Goal: Transaction & Acquisition: Purchase product/service

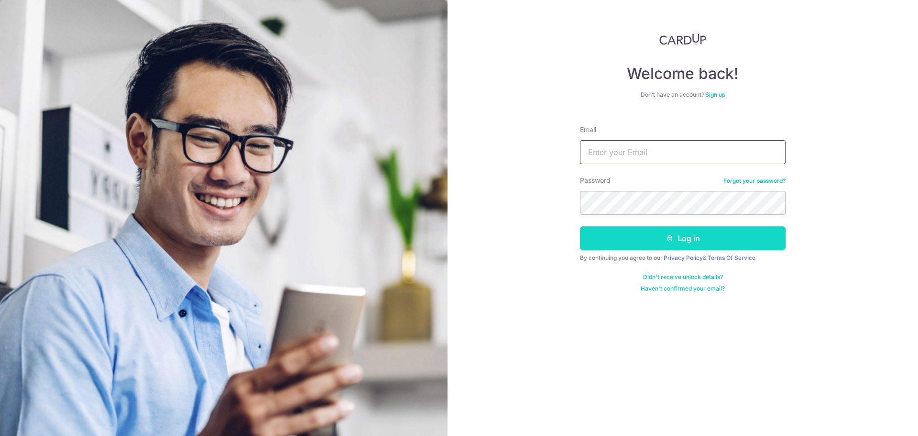
type input "[EMAIL_ADDRESS][DOMAIN_NAME]"
click at [600, 239] on button "Log in" at bounding box center [683, 238] width 206 height 24
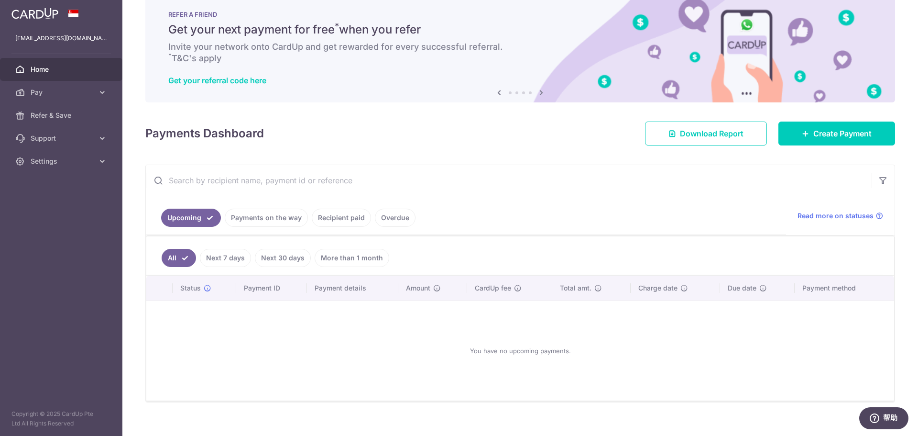
scroll to position [32, 0]
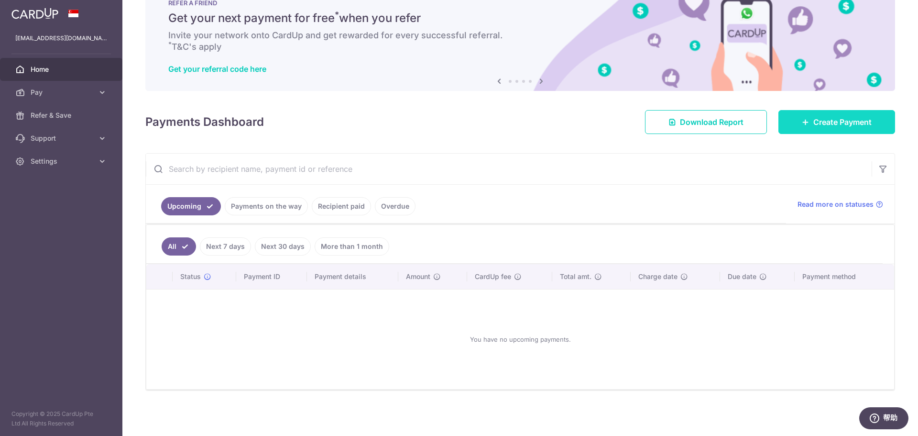
click at [830, 120] on span "Create Payment" at bounding box center [843, 121] width 58 height 11
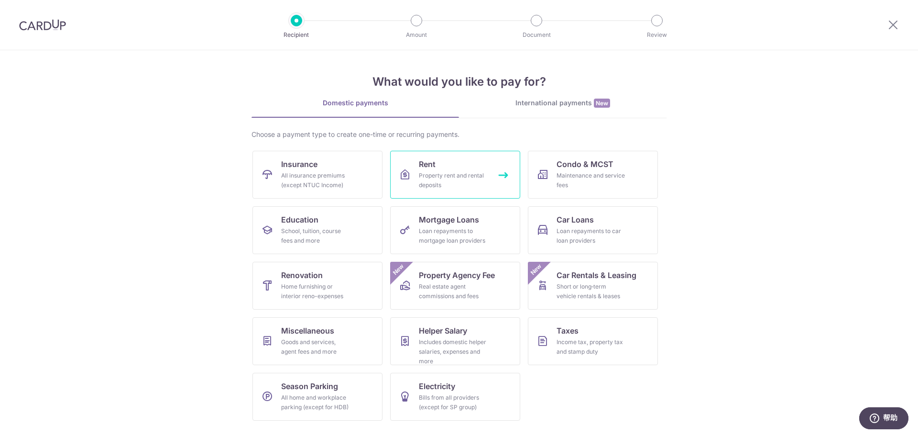
click at [449, 178] on div "Property rent and rental deposits" at bounding box center [453, 180] width 69 height 19
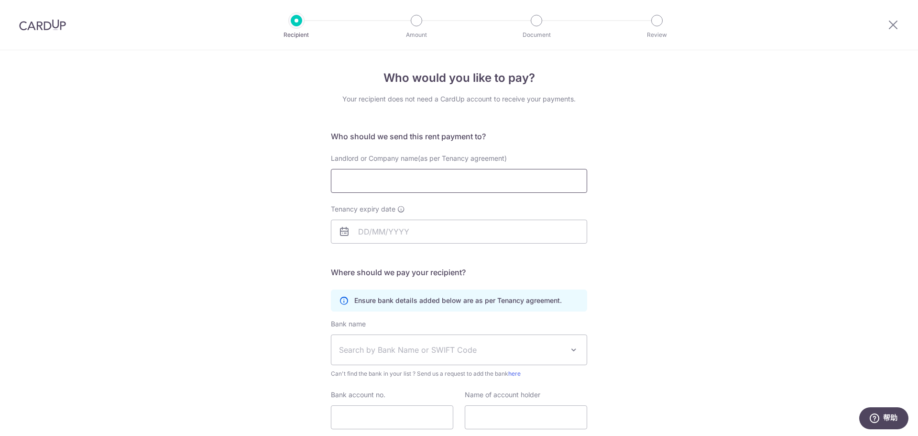
click at [360, 189] on input "Landlord or Company name(as per Tenancy agreement)" at bounding box center [459, 181] width 256 height 24
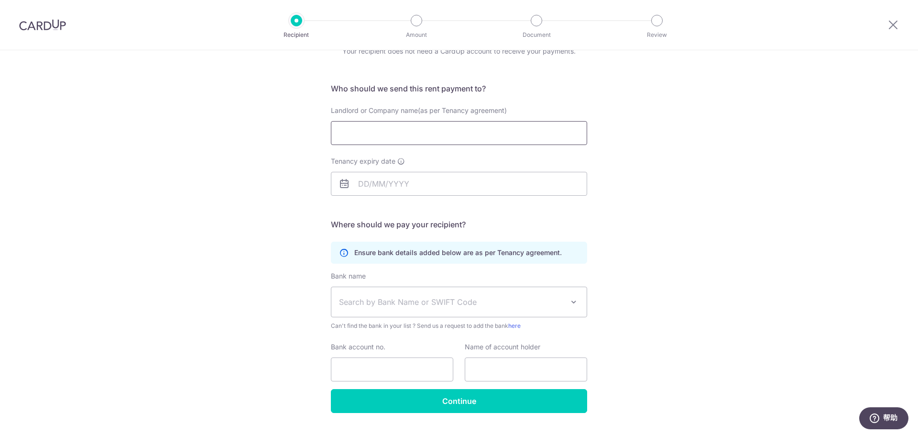
paste input "Tan Ai Li Jacqueline"
type input "Tan Ai Li Jacqueline"
click at [405, 187] on input "Tenancy expiry date" at bounding box center [459, 184] width 256 height 24
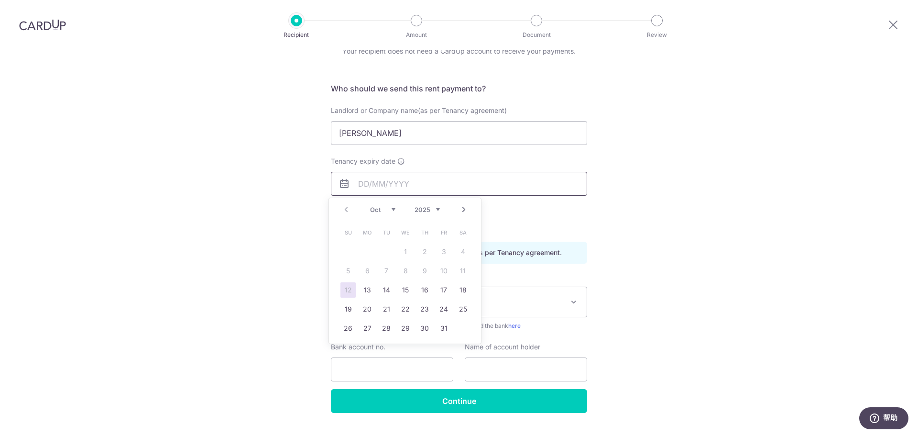
paste input "[DATE]"
type input "[DATE]"
click at [225, 205] on div "Who would you like to pay? Your recipient does not need a CardUp account to rec…" at bounding box center [459, 229] width 918 height 455
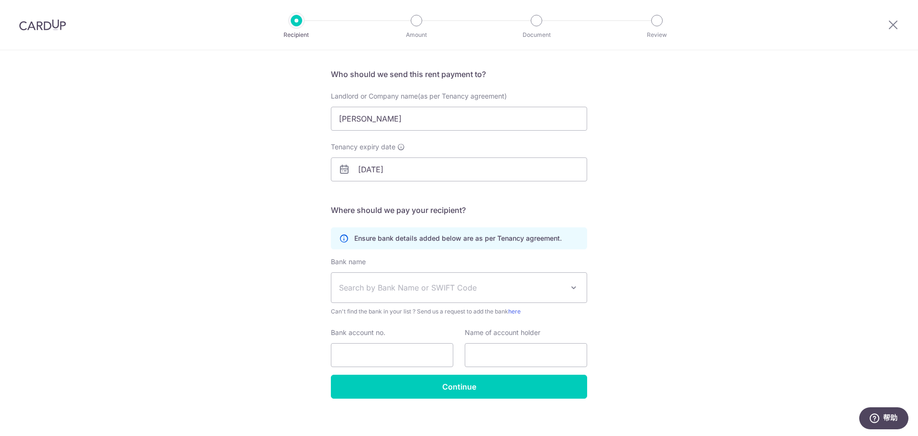
scroll to position [70, 0]
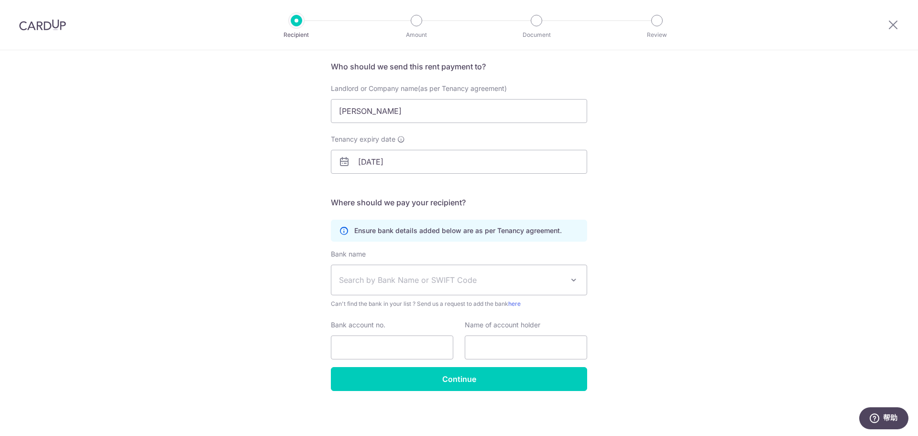
click at [445, 289] on span "Search by Bank Name or SWIFT Code" at bounding box center [458, 280] width 255 height 30
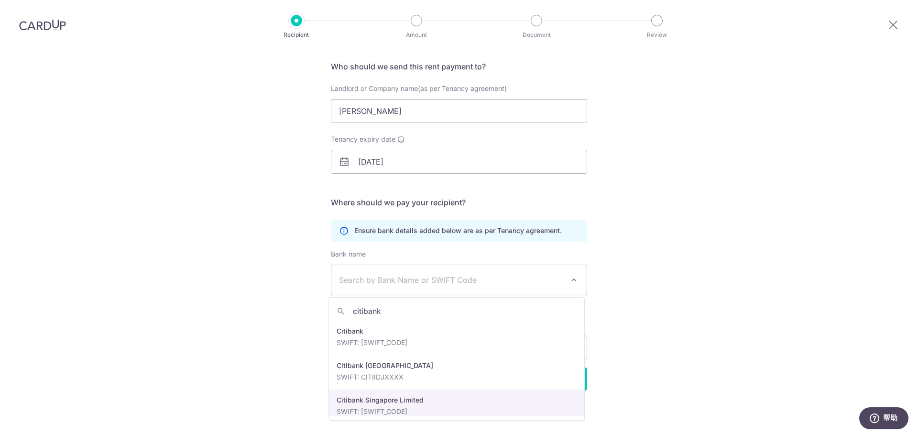
type input "citibank"
select select "27"
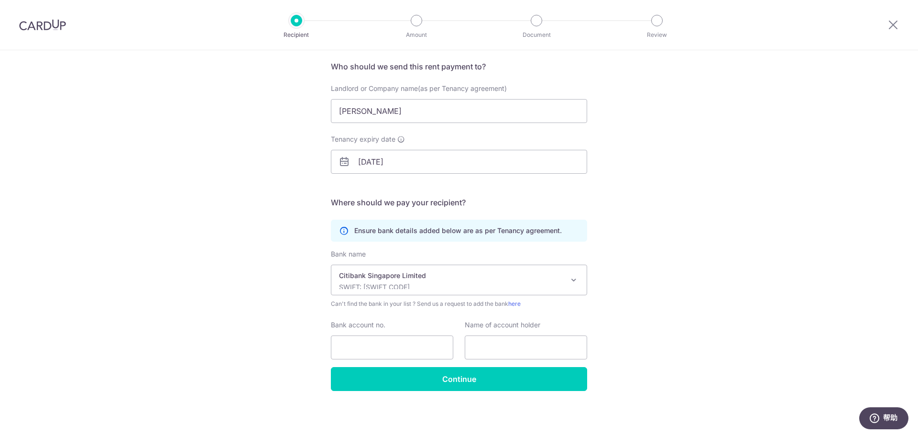
click at [226, 339] on div "Who would you like to pay? Your recipient does not need a CardUp account to rec…" at bounding box center [459, 207] width 918 height 455
click at [365, 353] on input "Bank account no." at bounding box center [392, 347] width 122 height 24
paste input "0294228004"
type input "0294228004"
click at [494, 351] on input "text" at bounding box center [526, 347] width 122 height 24
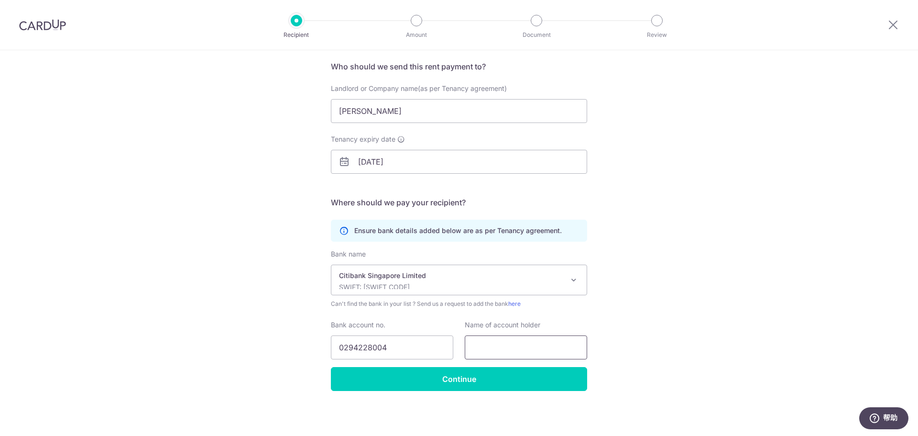
paste input "Tan Ai Li Jacqueline"
type input "Tan Ai Li Jacqueline"
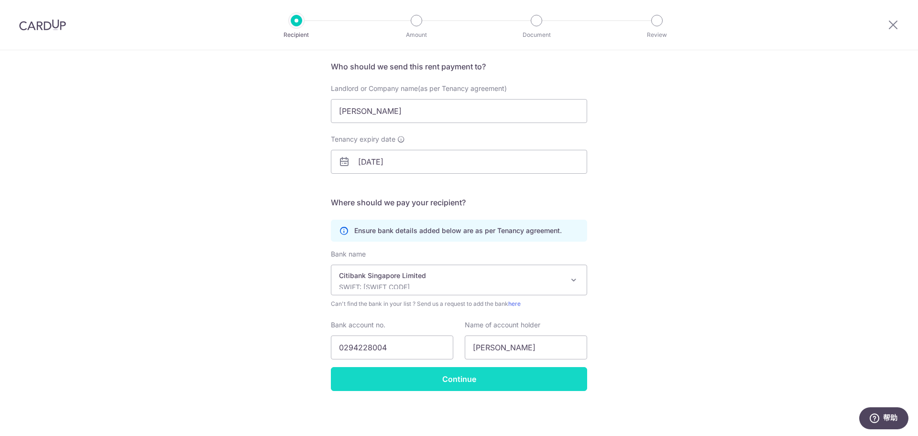
click at [438, 378] on input "Continue" at bounding box center [459, 379] width 256 height 24
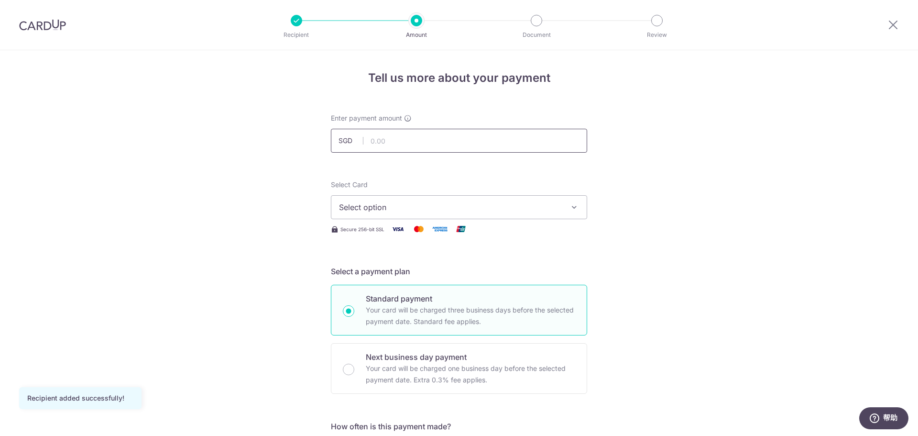
click at [375, 142] on input "text" at bounding box center [459, 141] width 256 height 24
paste input "3350.00"
type input "3,350.00"
click at [452, 207] on span "Select option" at bounding box center [450, 206] width 223 height 11
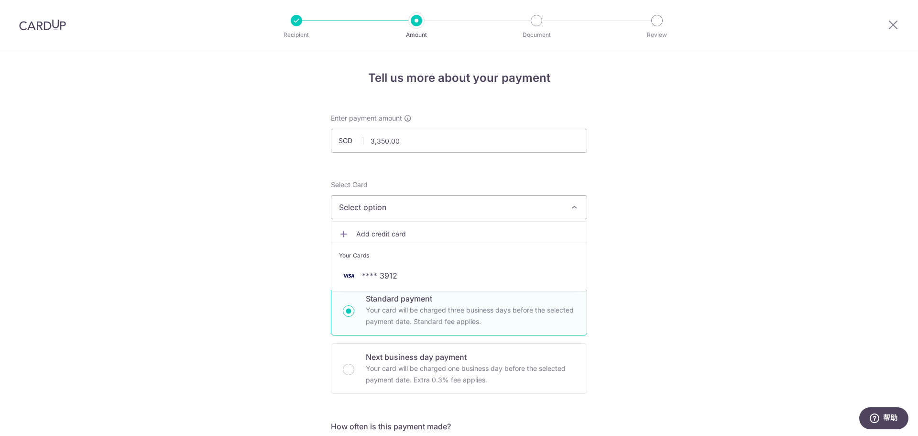
click at [370, 237] on span "Add credit card" at bounding box center [467, 234] width 223 height 10
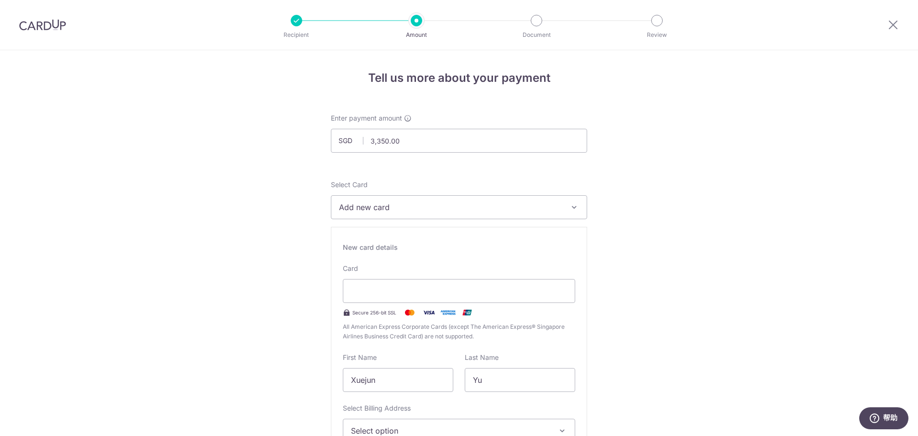
drag, startPoint x: 815, startPoint y: 257, endPoint x: 805, endPoint y: 256, distance: 10.6
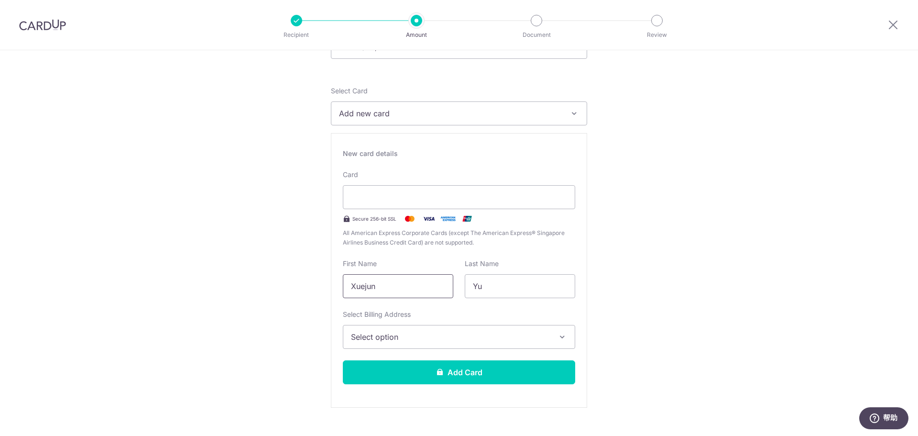
scroll to position [96, 0]
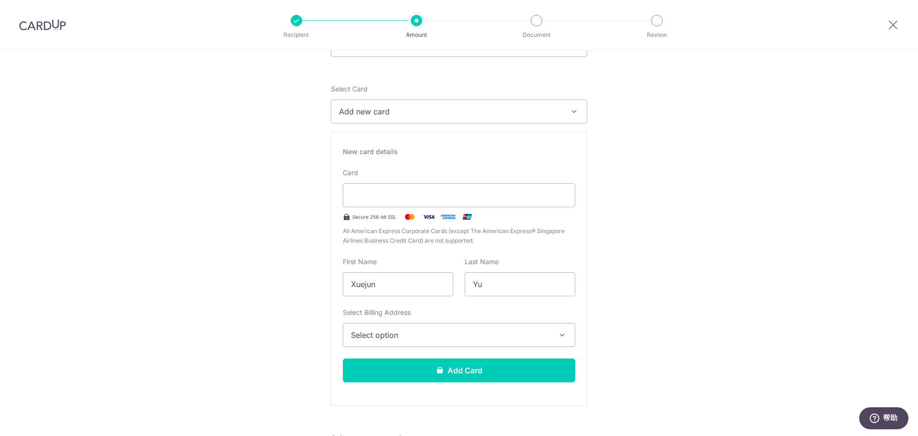
drag, startPoint x: 815, startPoint y: 248, endPoint x: 657, endPoint y: 231, distance: 158.7
click at [392, 329] on button "Select option" at bounding box center [459, 335] width 232 height 24
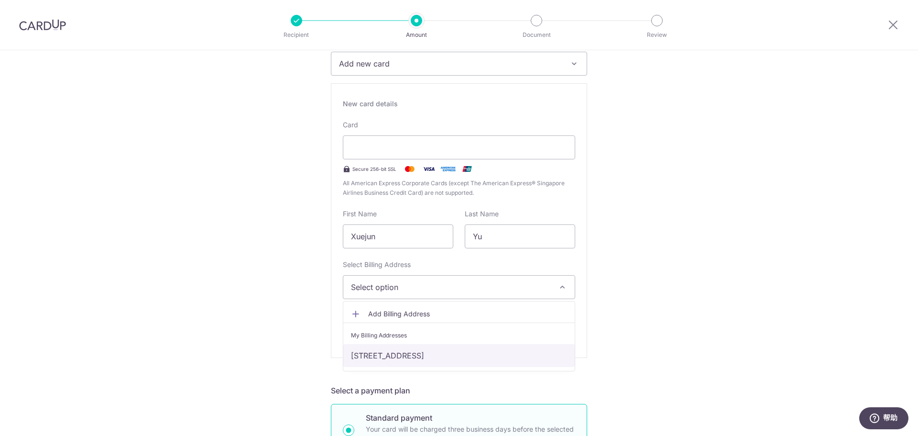
click at [387, 352] on link "481 Pasir Panjang Road, Palm Green, #01-04, Singapore, Singapore, Singapore-117…" at bounding box center [458, 355] width 231 height 23
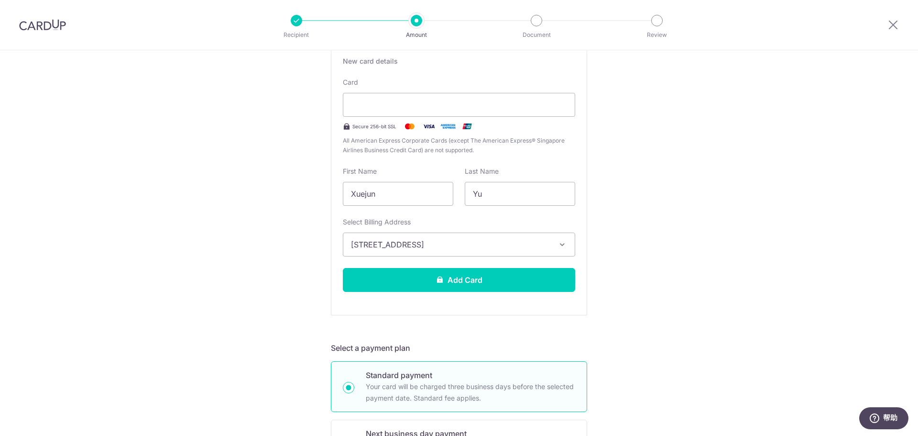
scroll to position [239, 0]
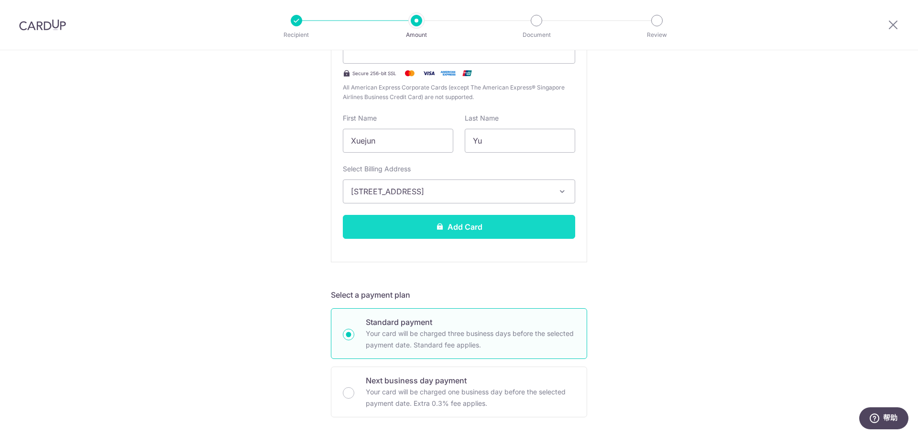
click at [418, 229] on button "Add Card" at bounding box center [459, 227] width 232 height 24
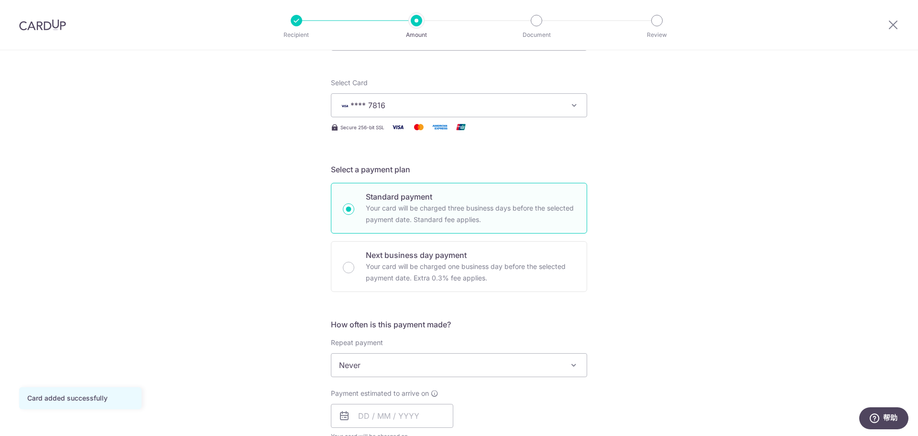
scroll to position [239, 0]
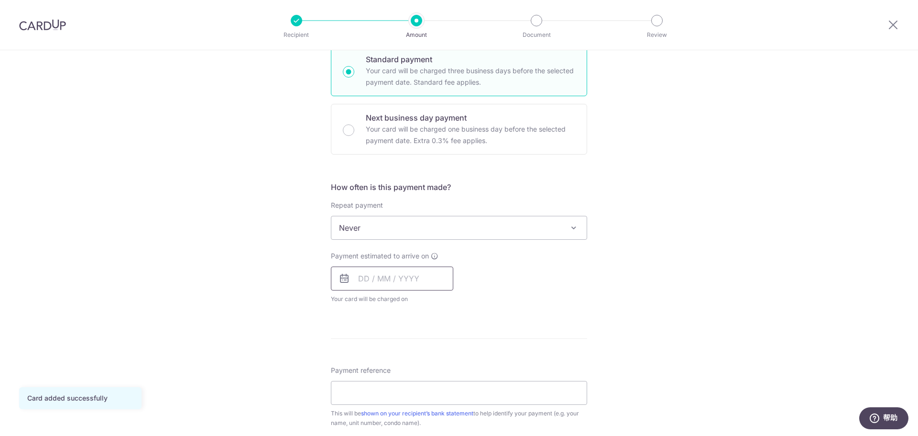
click at [388, 283] on input "text" at bounding box center [392, 278] width 122 height 24
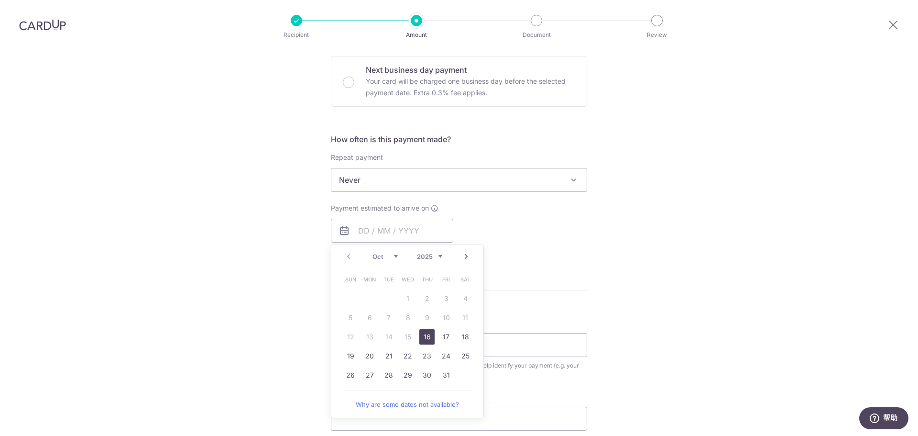
drag, startPoint x: 428, startPoint y: 336, endPoint x: 531, endPoint y: 323, distance: 104.1
click at [428, 336] on link "16" at bounding box center [426, 336] width 15 height 15
type input "16/10/2025"
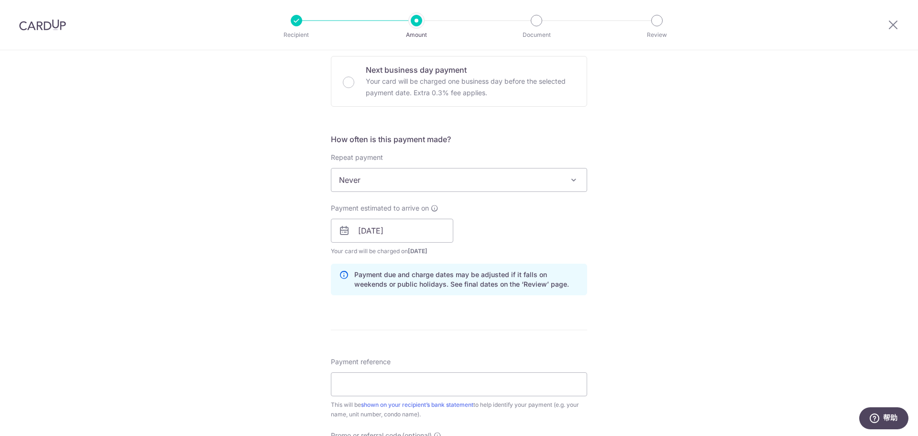
click at [685, 319] on div "Tell us more about your payment Enter payment amount SGD 3,350.00 3350.00 Card …" at bounding box center [459, 215] width 918 height 904
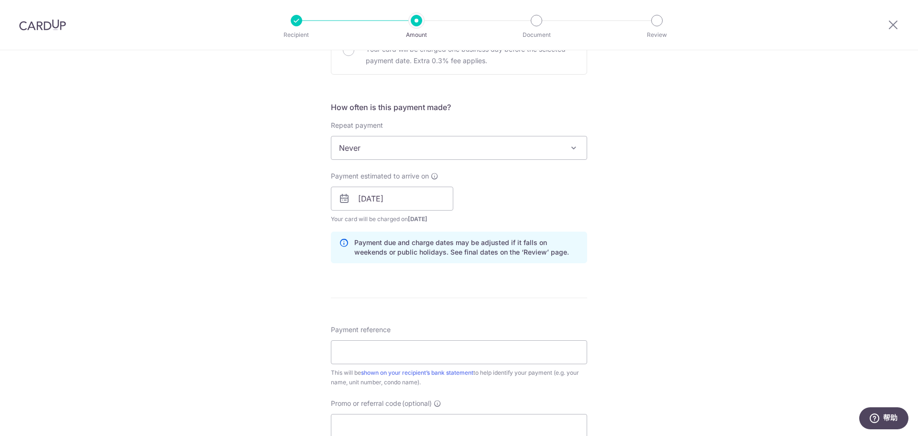
scroll to position [335, 0]
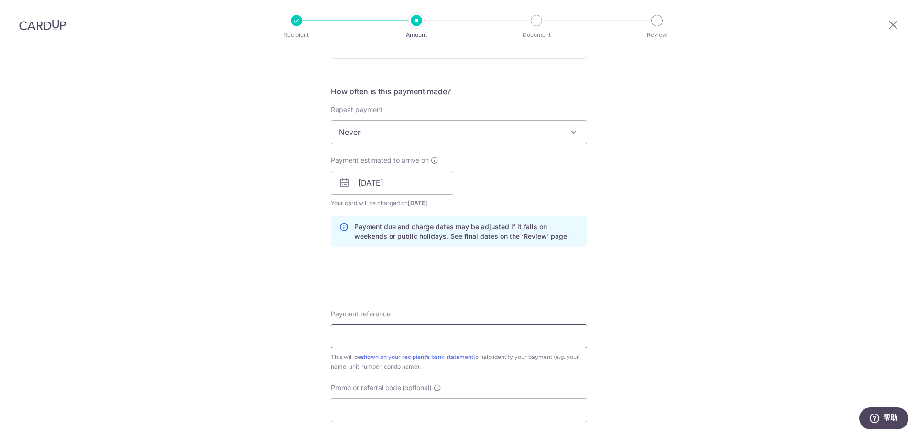
click at [535, 336] on input "Payment reference" at bounding box center [459, 336] width 256 height 24
type input "Rental Payment"
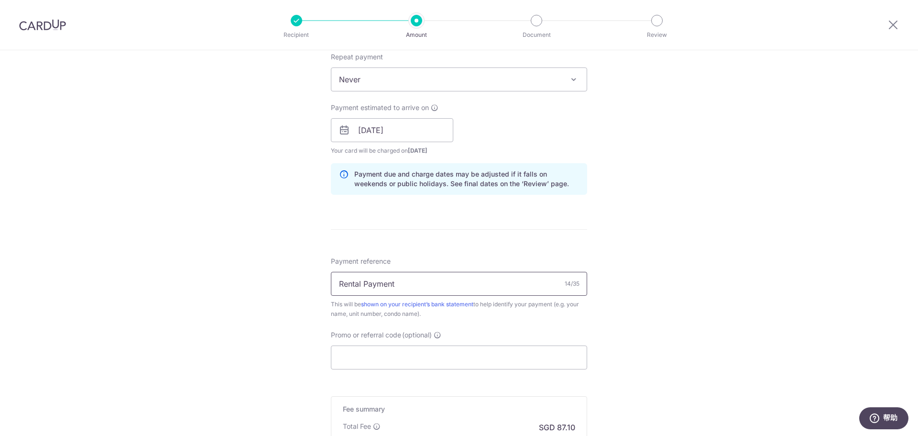
scroll to position [430, 0]
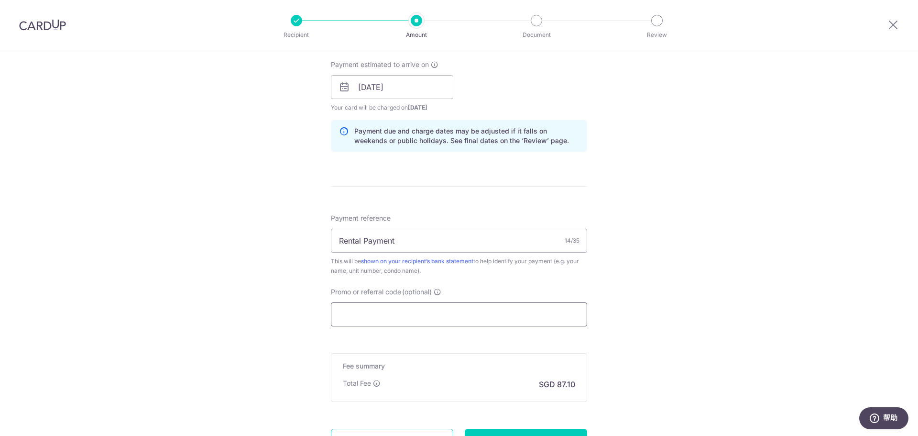
click at [423, 317] on input "Promo or referral code (optional)" at bounding box center [459, 314] width 256 height 24
paste input "SAVERENT179"
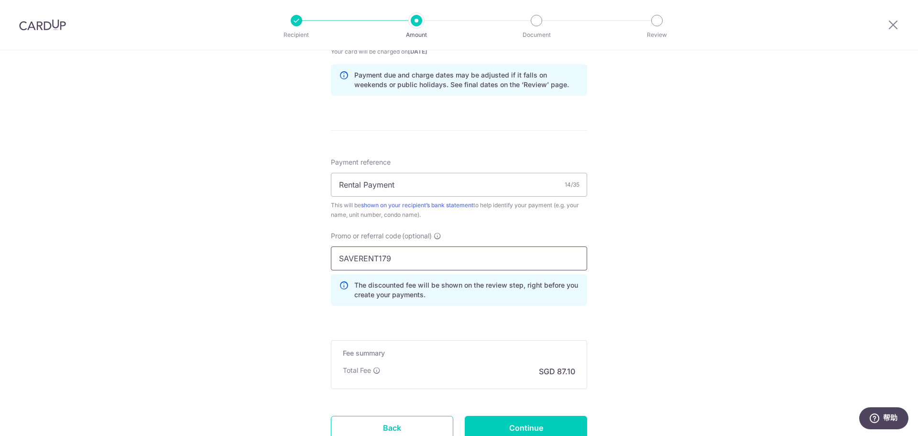
scroll to position [562, 0]
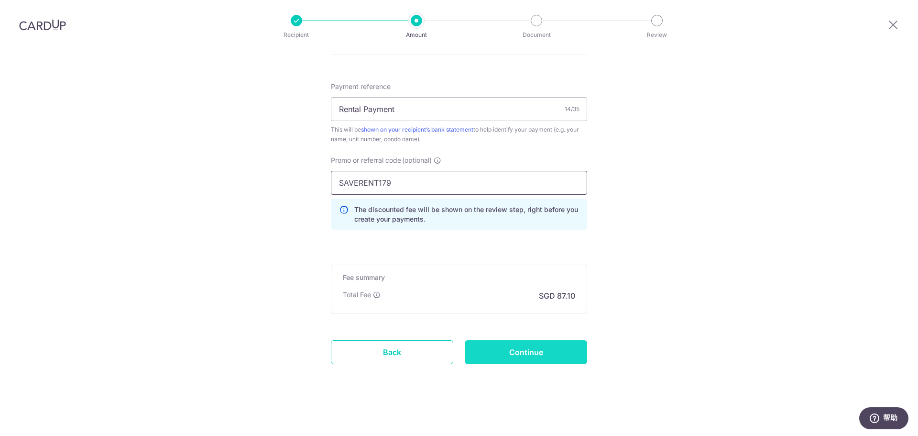
type input "SAVERENT179"
click at [550, 352] on input "Continue" at bounding box center [526, 352] width 122 height 24
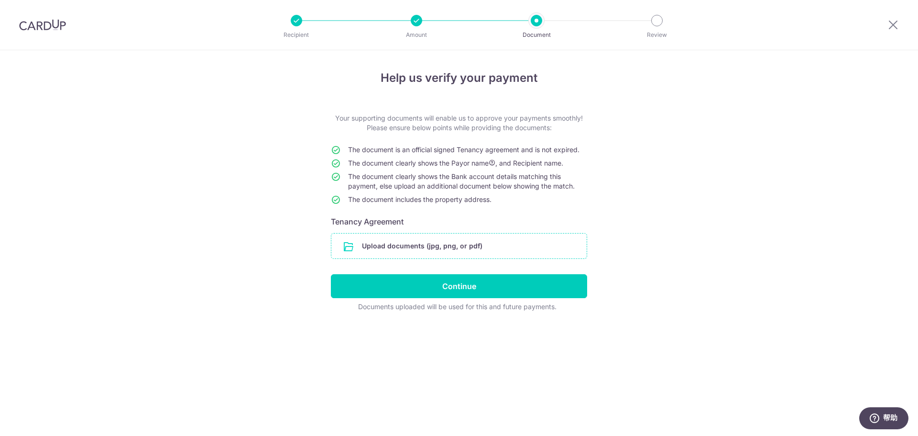
click at [421, 249] on input "file" at bounding box center [458, 245] width 255 height 25
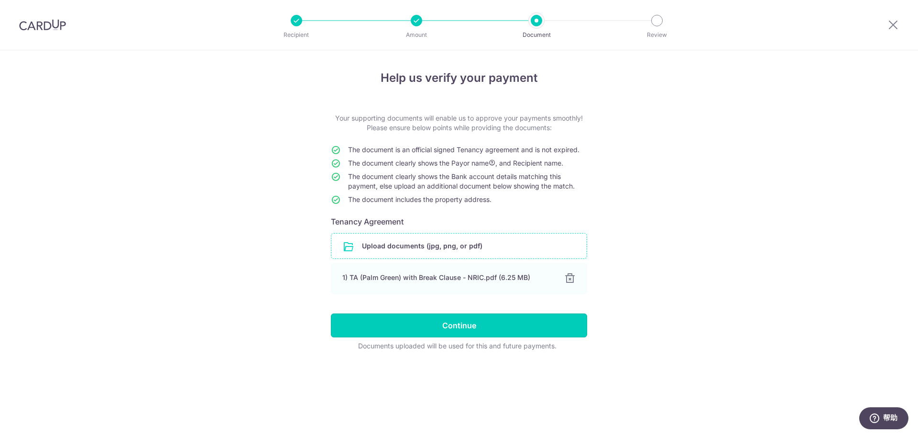
click at [524, 328] on input "Continue" at bounding box center [459, 325] width 256 height 24
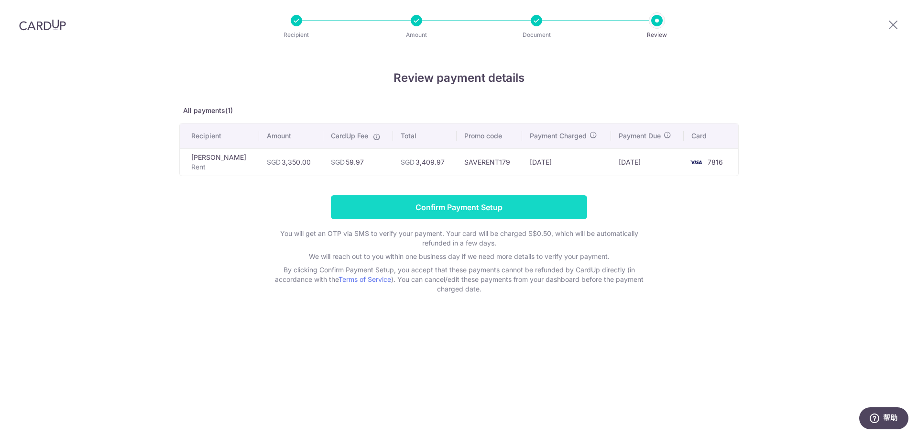
click at [503, 214] on input "Confirm Payment Setup" at bounding box center [459, 207] width 256 height 24
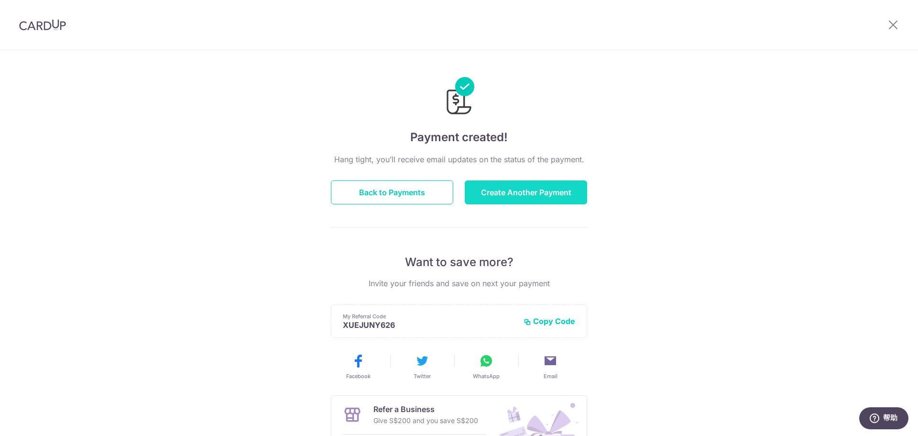
click at [536, 196] on button "Create Another Payment" at bounding box center [526, 192] width 122 height 24
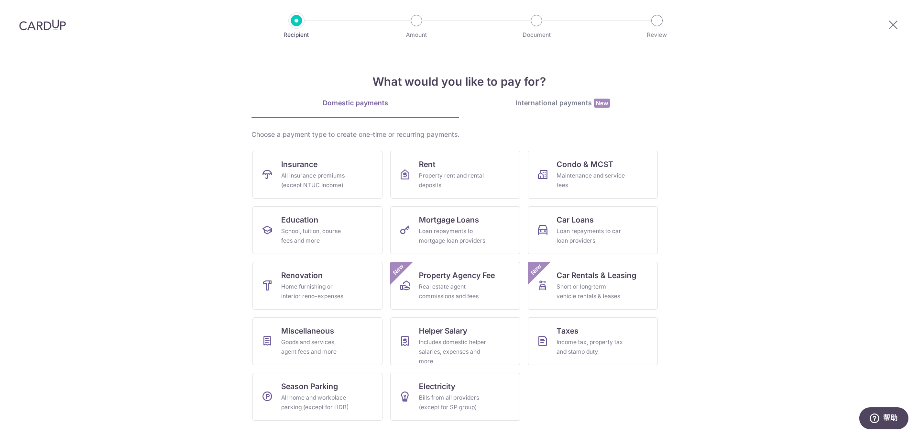
click at [87, 33] on header "Recipient Amount Document Review" at bounding box center [459, 25] width 918 height 50
click at [39, 27] on img at bounding box center [42, 24] width 47 height 11
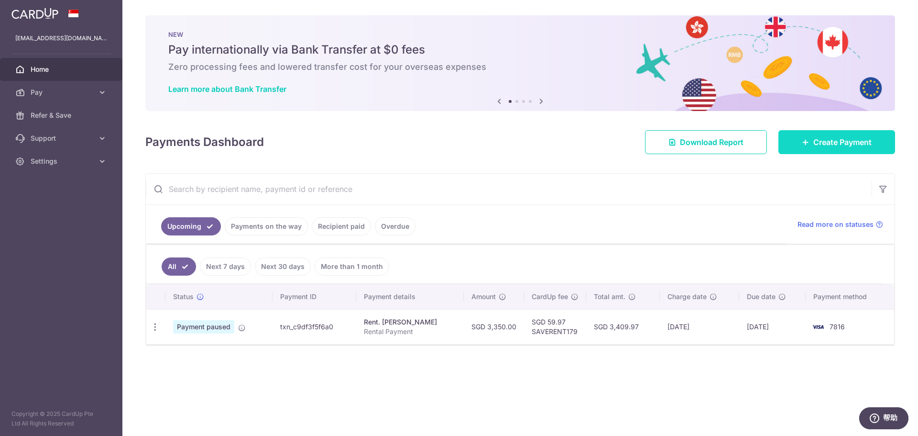
click at [839, 144] on span "Create Payment" at bounding box center [843, 141] width 58 height 11
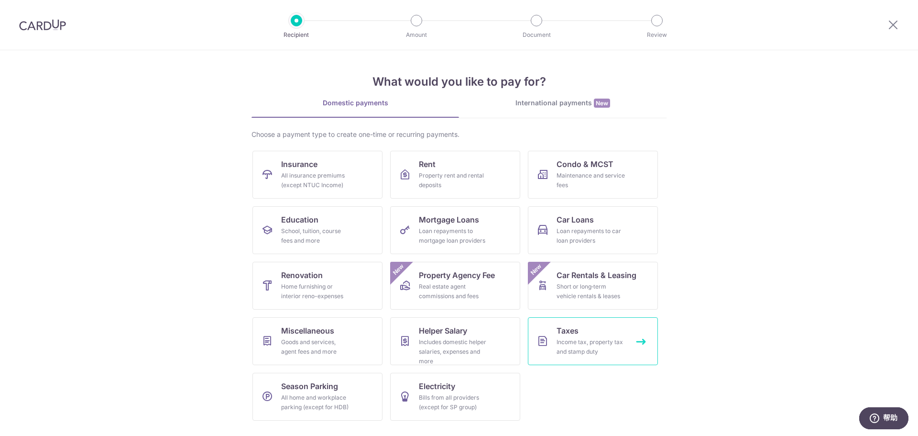
click at [598, 330] on link "Taxes Income tax, property tax and stamp duty" at bounding box center [593, 341] width 130 height 48
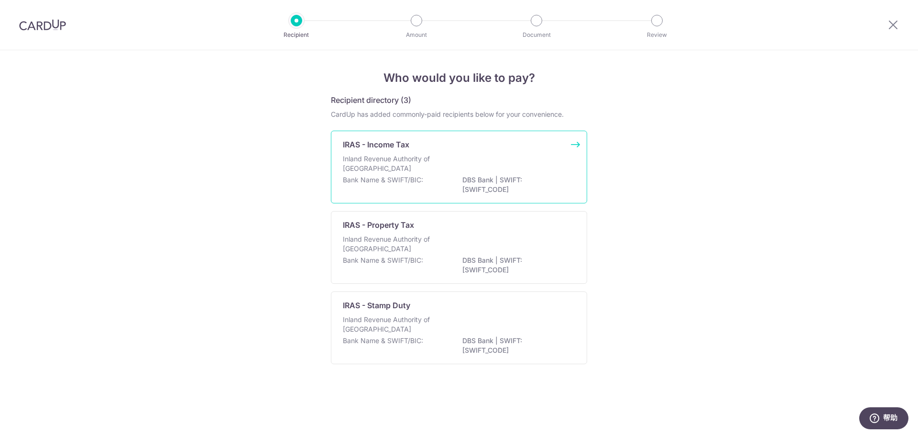
click at [505, 171] on div "Inland Revenue Authority of [GEOGRAPHIC_DATA]" at bounding box center [459, 164] width 232 height 21
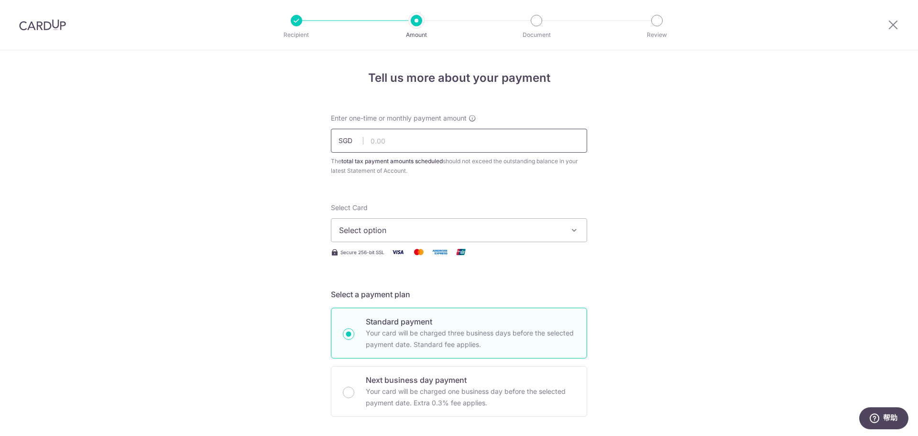
click at [458, 152] on input "text" at bounding box center [459, 141] width 256 height 24
type input "600.00"
click at [363, 225] on span "Select option" at bounding box center [450, 229] width 223 height 11
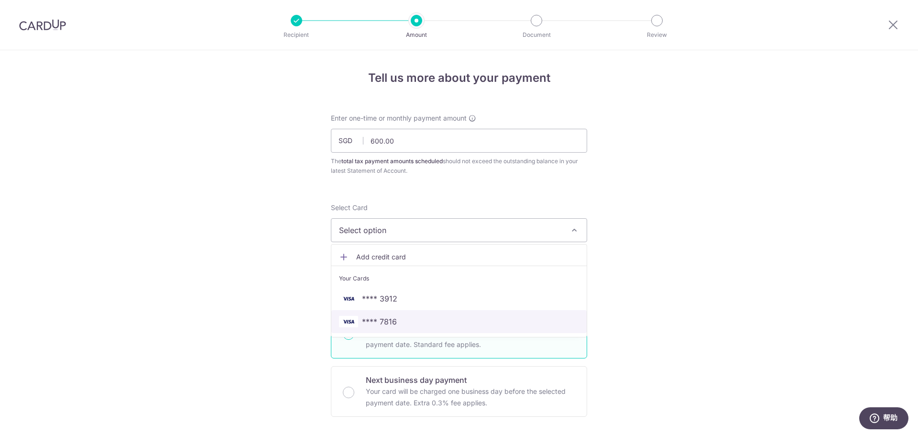
click at [403, 323] on span "**** 7816" at bounding box center [459, 321] width 240 height 11
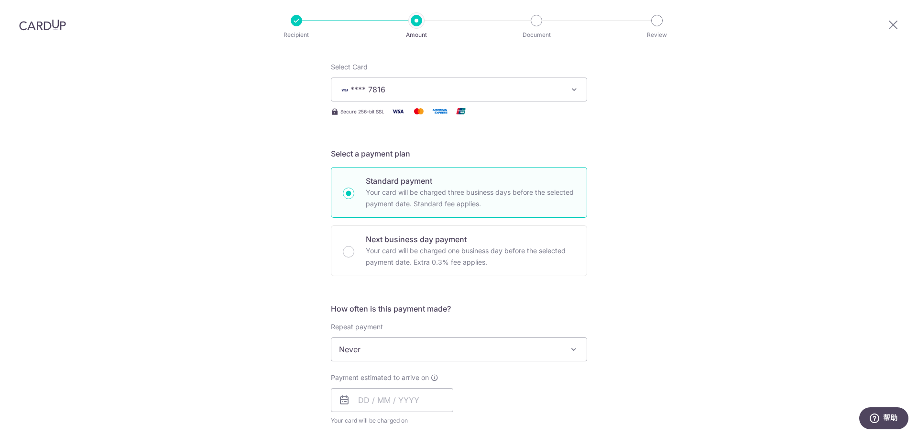
scroll to position [191, 0]
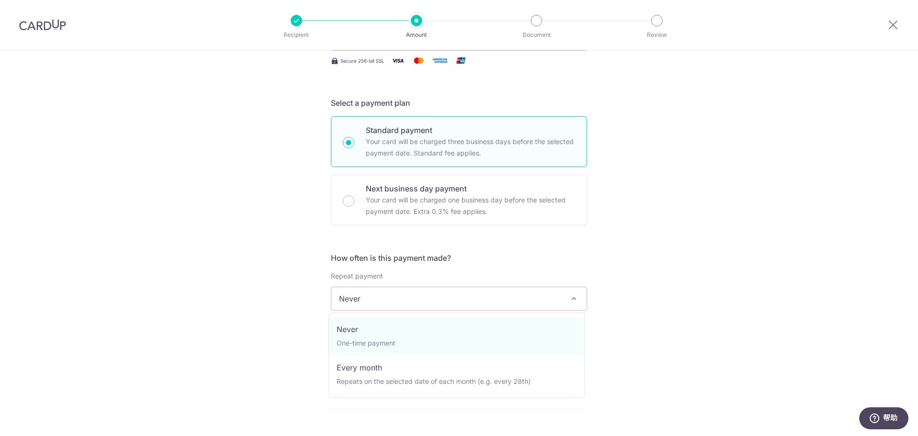
click at [382, 297] on span "Never" at bounding box center [458, 298] width 255 height 23
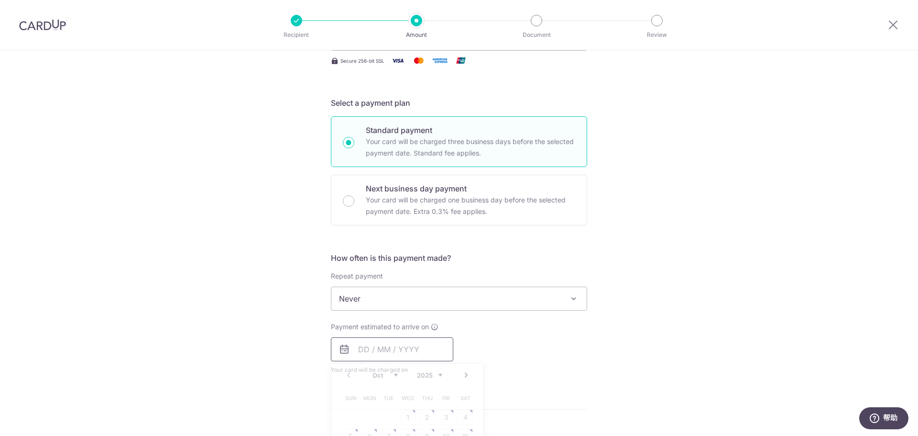
click at [387, 347] on input "text" at bounding box center [392, 349] width 122 height 24
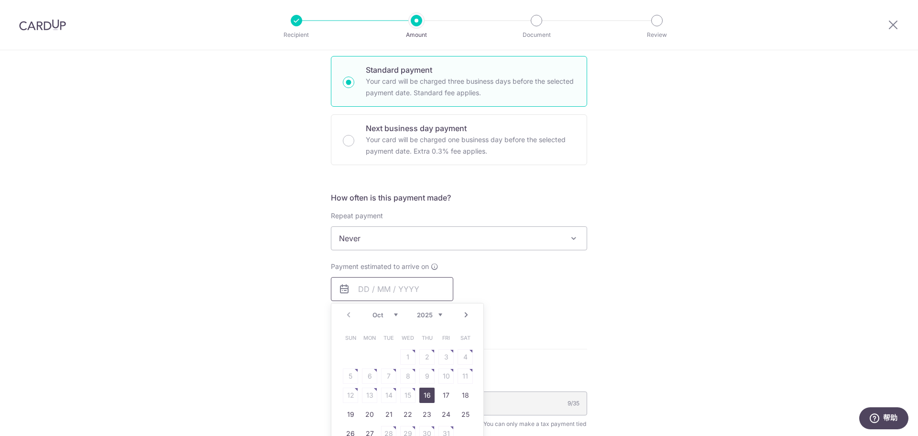
scroll to position [287, 0]
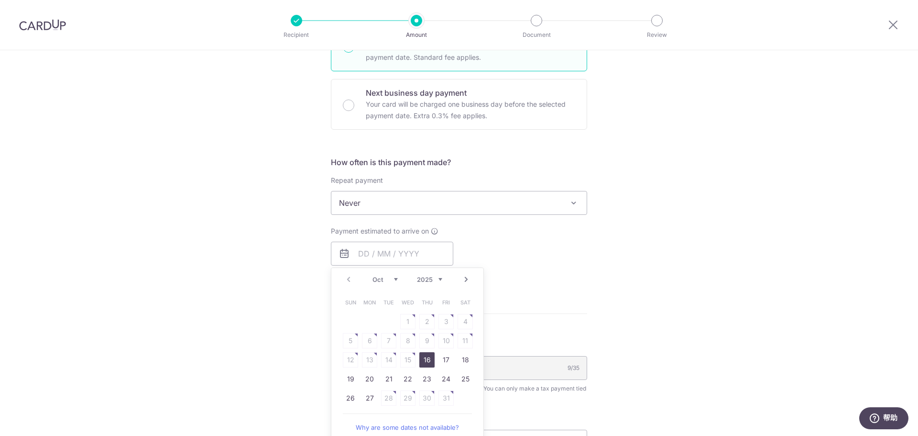
click at [428, 362] on link "16" at bounding box center [426, 359] width 15 height 15
type input "[DATE]"
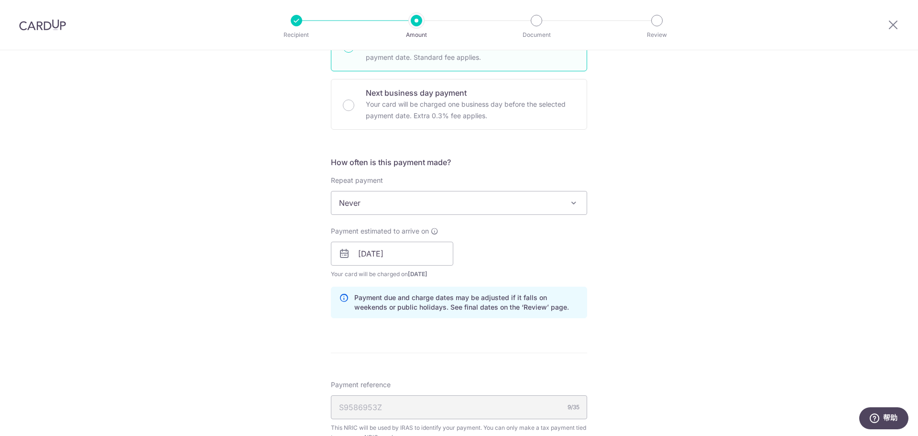
click at [624, 338] on div "Tell us more about your payment Enter one-time or monthly payment amount SGD 60…" at bounding box center [459, 226] width 918 height 927
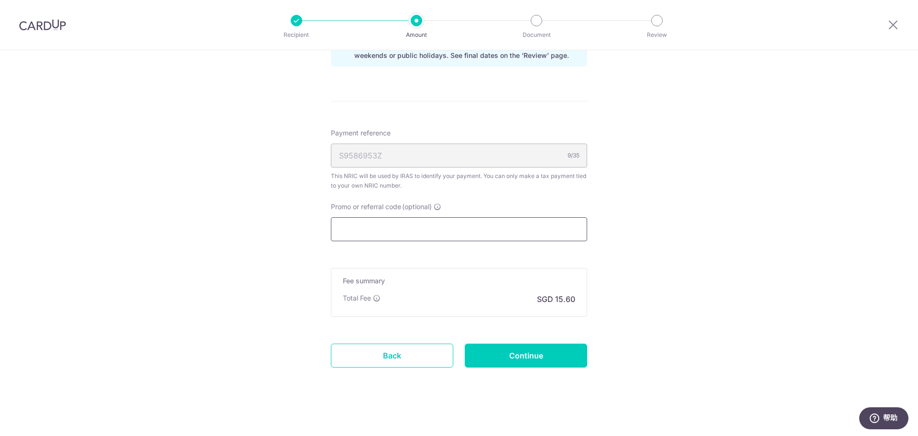
scroll to position [542, 0]
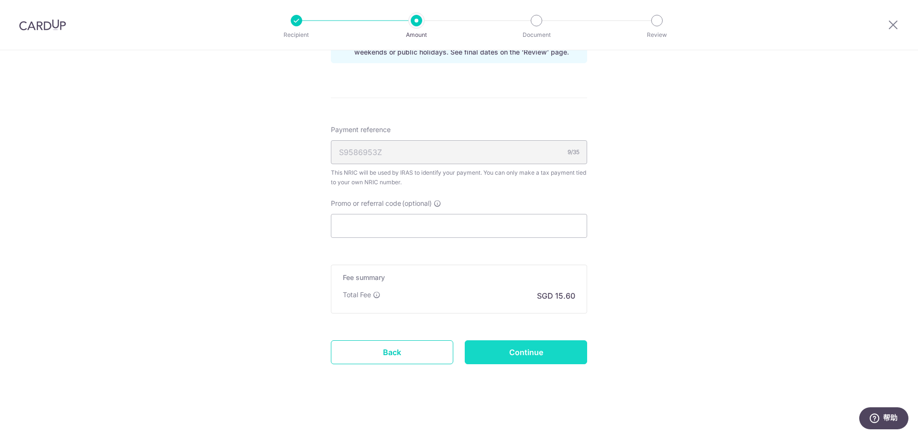
click at [521, 353] on input "Continue" at bounding box center [526, 352] width 122 height 24
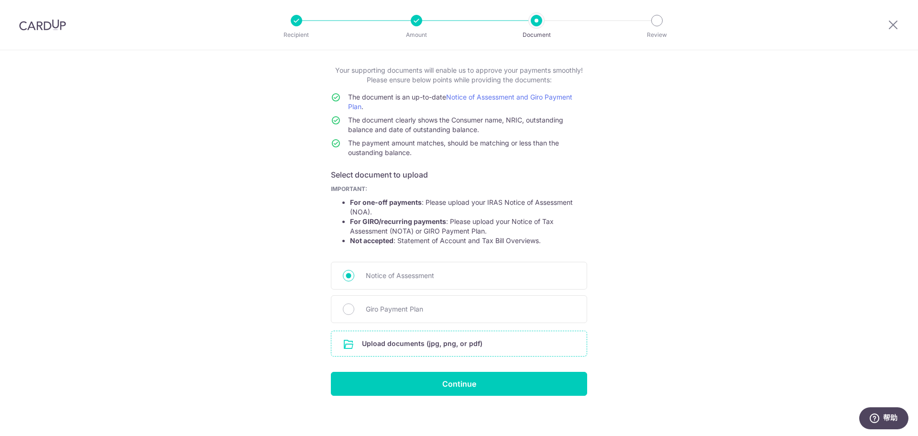
scroll to position [53, 0]
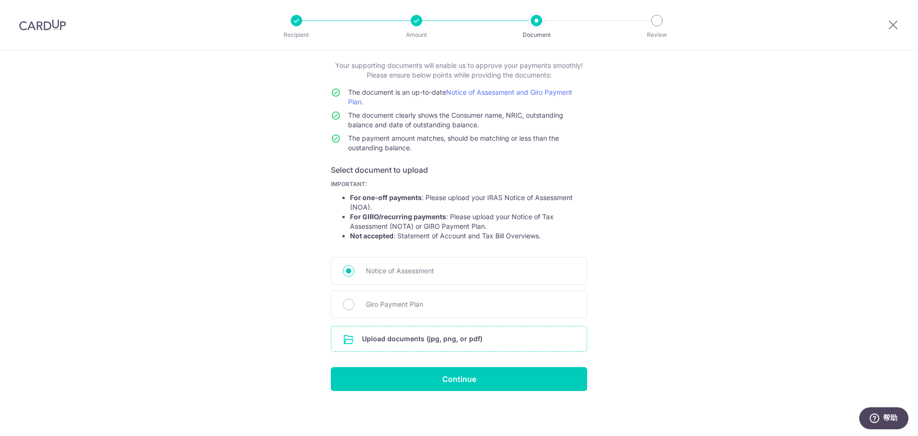
click at [440, 343] on input "file" at bounding box center [458, 338] width 255 height 25
click at [440, 341] on input "file" at bounding box center [458, 338] width 255 height 25
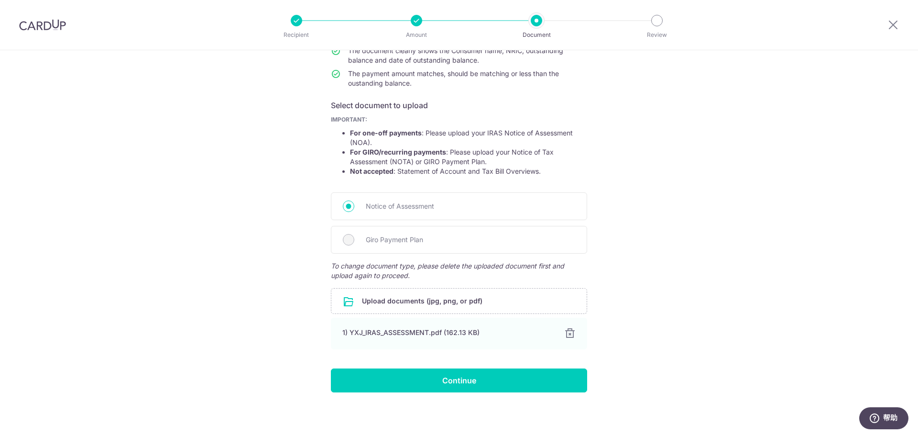
scroll to position [119, 0]
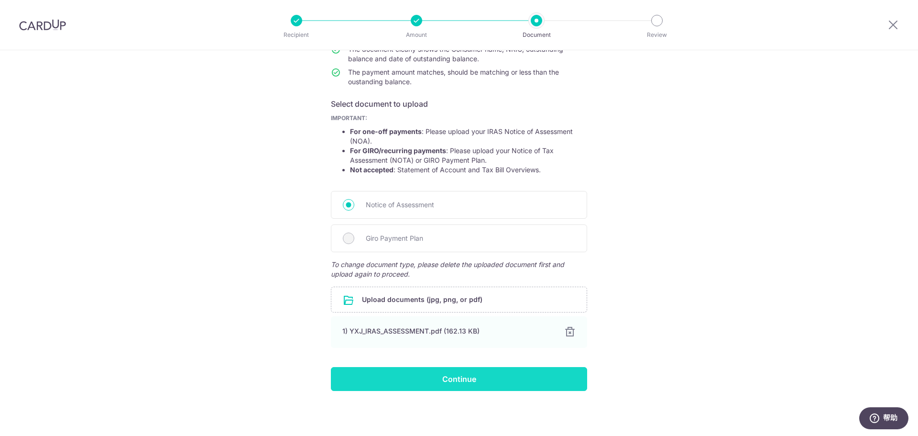
click at [446, 375] on input "Continue" at bounding box center [459, 379] width 256 height 24
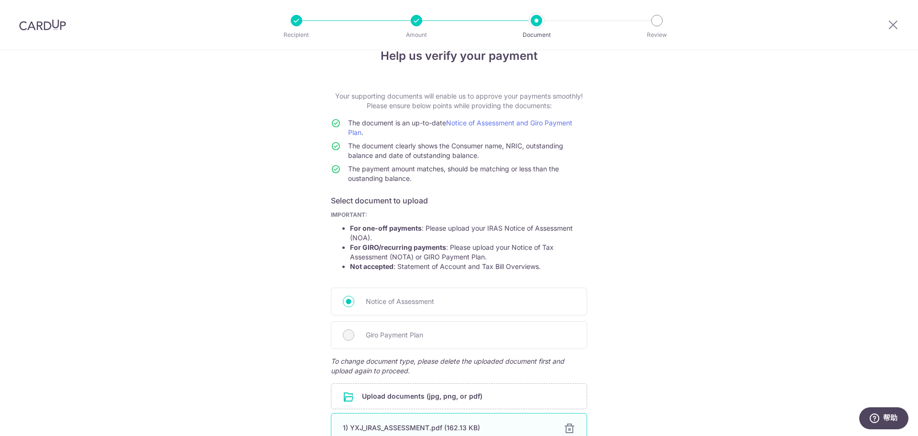
scroll to position [0, 0]
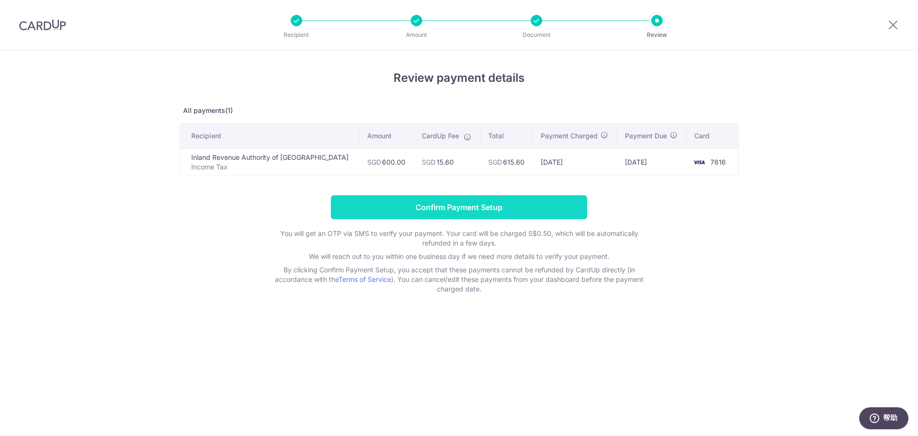
click at [440, 198] on input "Confirm Payment Setup" at bounding box center [459, 207] width 256 height 24
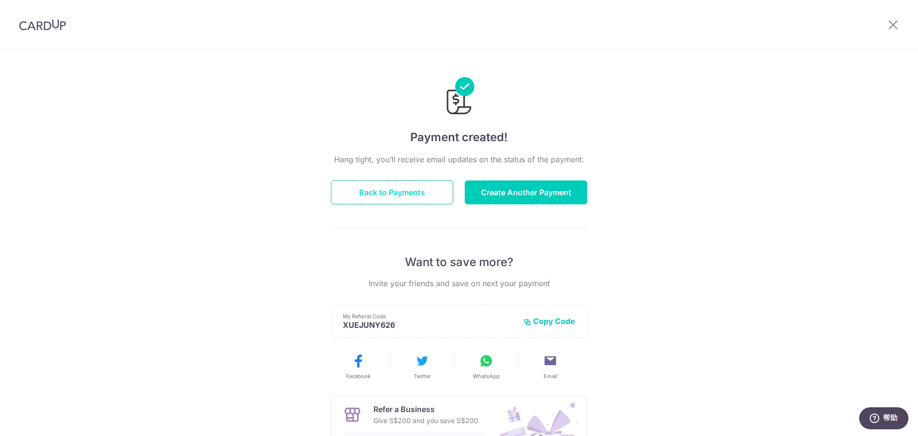
click at [422, 197] on button "Back to Payments" at bounding box center [392, 192] width 122 height 24
